Goal: Task Accomplishment & Management: Use online tool/utility

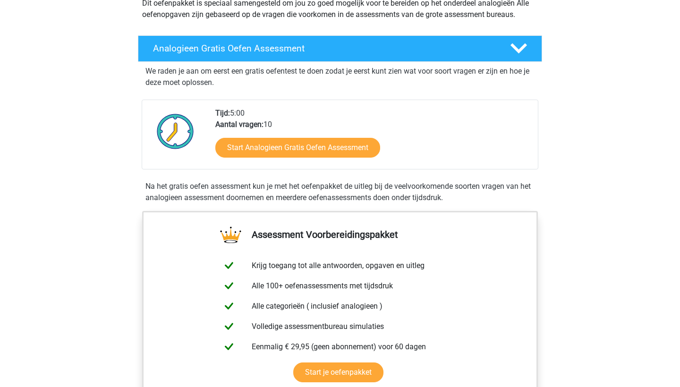
scroll to position [121, 0]
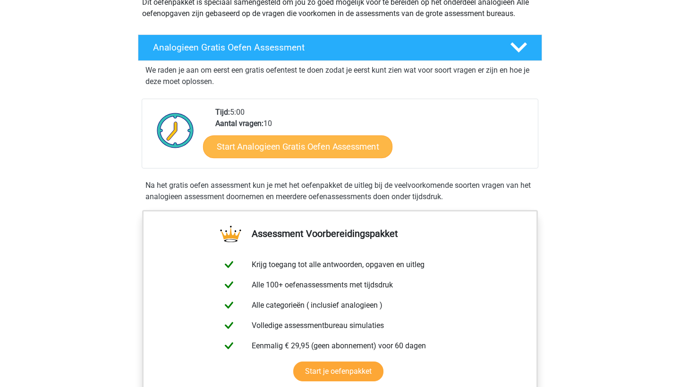
click at [268, 143] on link "Start Analogieen Gratis Oefen Assessment" at bounding box center [297, 146] width 189 height 23
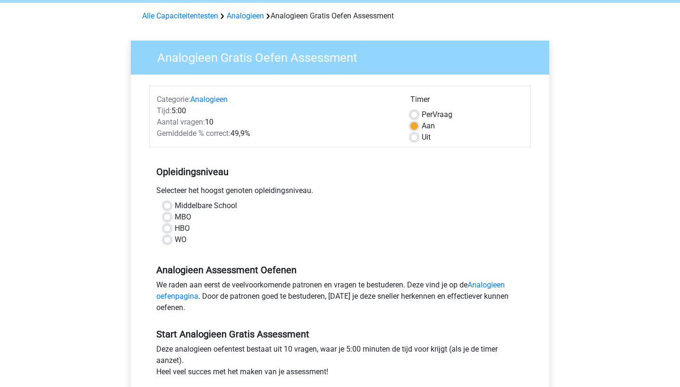
scroll to position [40, 0]
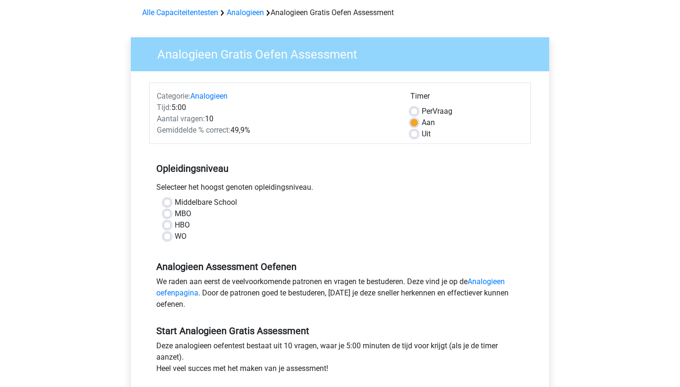
click at [175, 234] on label "WO" at bounding box center [181, 236] width 12 height 11
click at [165, 234] on input "WO" at bounding box center [167, 235] width 8 height 9
radio input "true"
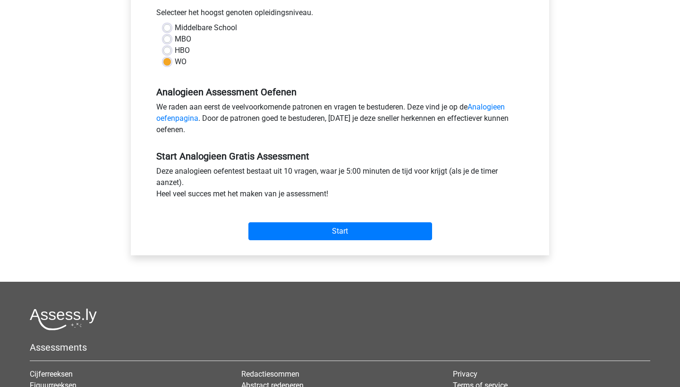
scroll to position [216, 0]
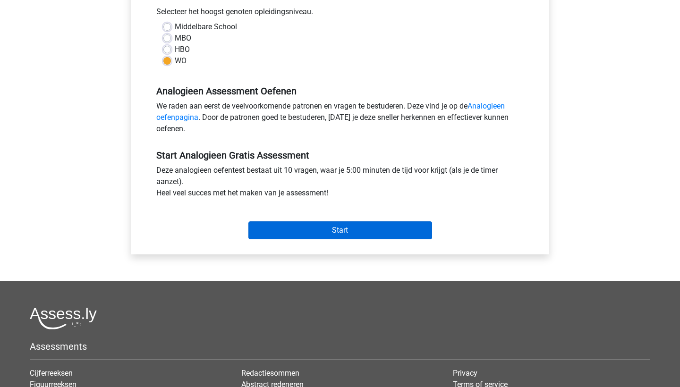
click at [316, 226] on input "Start" at bounding box center [341, 231] width 184 height 18
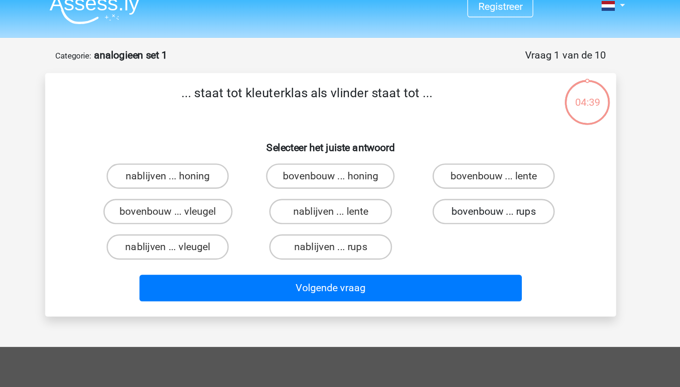
click at [416, 160] on label "bovenbouw ... rups" at bounding box center [461, 169] width 91 height 19
click at [462, 170] on input "bovenbouw ... rups" at bounding box center [465, 173] width 6 height 6
radio input "true"
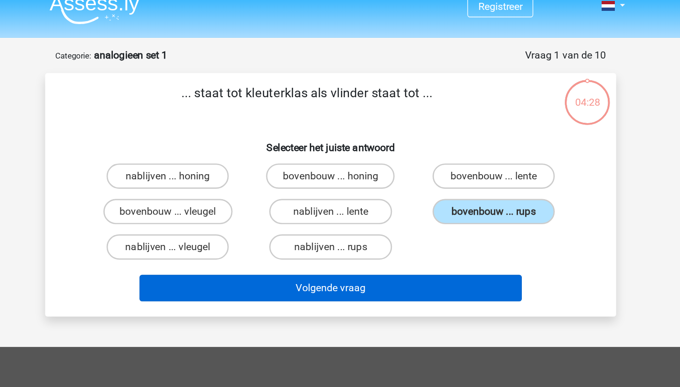
click at [338, 217] on button "Volgende vraag" at bounding box center [340, 227] width 286 height 20
